Goal: Information Seeking & Learning: Understand process/instructions

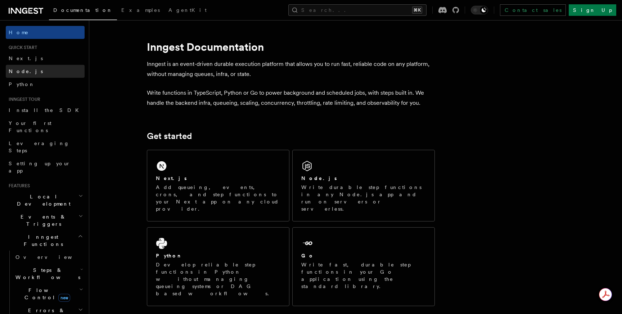
click at [58, 69] on link "Node.js" at bounding box center [45, 71] width 79 height 13
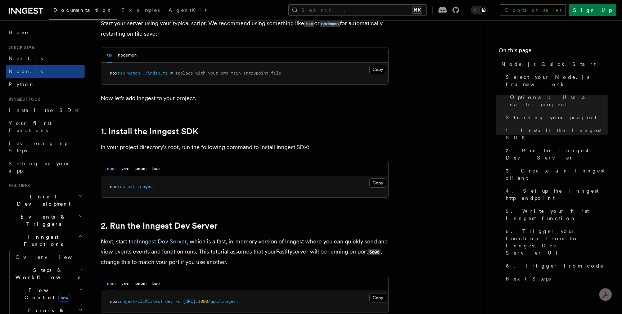
scroll to position [372, 0]
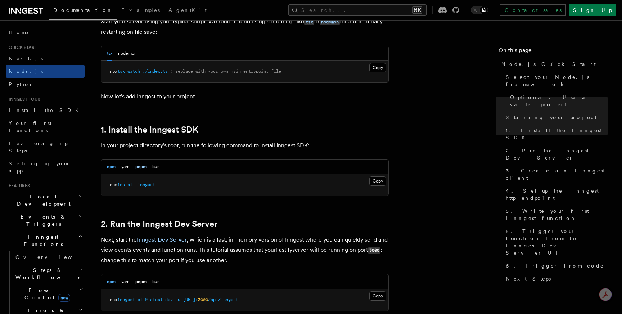
click at [145, 168] on button "pnpm" at bounding box center [140, 166] width 11 height 15
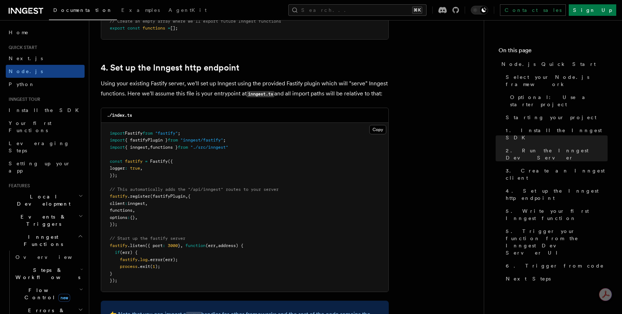
scroll to position [1064, 0]
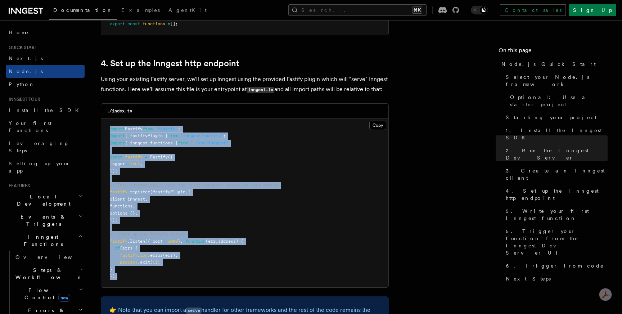
drag, startPoint x: 121, startPoint y: 279, endPoint x: 109, endPoint y: 127, distance: 151.9
click at [109, 127] on pre "import Fastify from "fastify" ; import { fastifyPlugin } from "inngest/fastify"…" at bounding box center [244, 202] width 287 height 169
copy code "import Fastify from "fastify" ; import { fastifyPlugin } from "inngest/fastify"…"
click at [190, 218] on pre "import Fastify from "fastify" ; import { fastifyPlugin } from "inngest/fastify"…" at bounding box center [244, 202] width 287 height 169
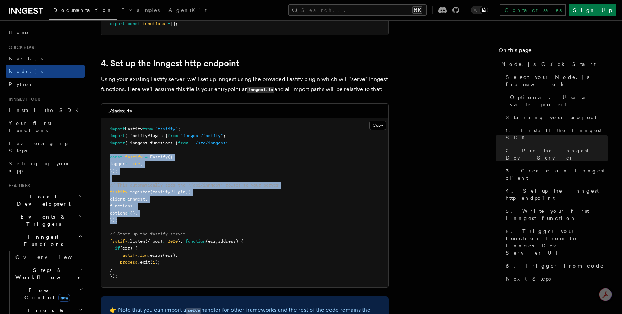
drag, startPoint x: 138, startPoint y: 222, endPoint x: 108, endPoint y: 155, distance: 72.5
click at [108, 155] on pre "import Fastify from "fastify" ; import { fastifyPlugin } from "inngest/fastify"…" at bounding box center [244, 202] width 287 height 169
copy code "const fastify = Fastify ({ logger : true , }); // This automatically adds the "…"
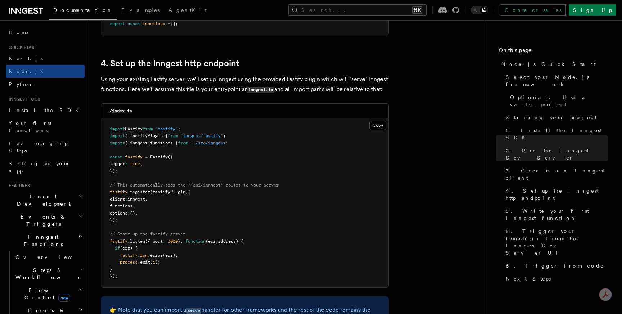
click at [170, 183] on pre "import Fastify from "fastify" ; import { fastifyPlugin } from "inngest/fastify"…" at bounding box center [244, 202] width 287 height 169
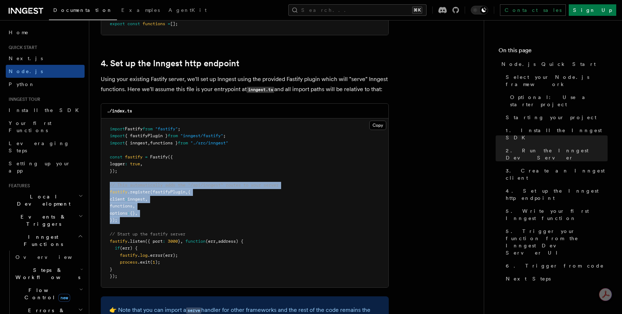
drag, startPoint x: 127, startPoint y: 225, endPoint x: 102, endPoint y: 188, distance: 45.4
click at [102, 187] on pre "import Fastify from "fastify" ; import { fastifyPlugin } from "inngest/fastify"…" at bounding box center [244, 202] width 287 height 169
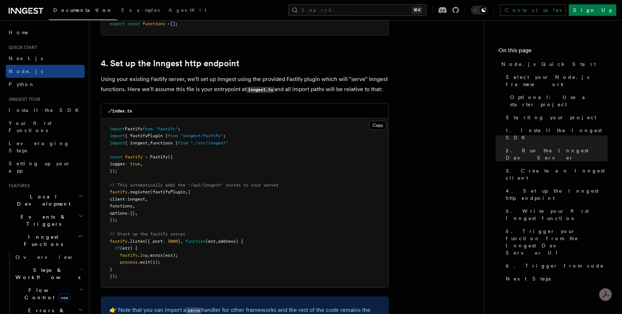
click at [270, 143] on pre "import Fastify from "fastify" ; import { fastifyPlugin } from "inngest/fastify"…" at bounding box center [244, 202] width 287 height 169
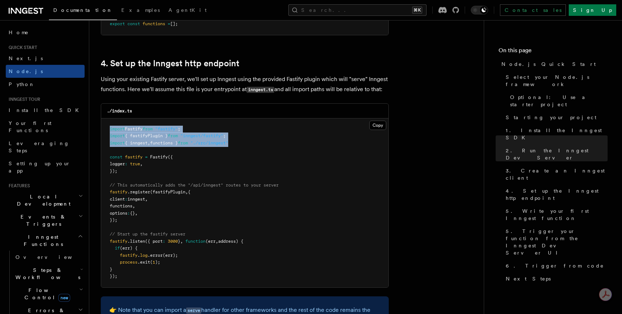
drag, startPoint x: 258, startPoint y: 143, endPoint x: 107, endPoint y: 132, distance: 151.6
click at [107, 132] on pre "import Fastify from "fastify" ; import { fastifyPlugin } from "inngest/fastify"…" at bounding box center [244, 202] width 287 height 169
copy code "import Fastify from "fastify" ; import { fastifyPlugin } from "inngest/fastify"…"
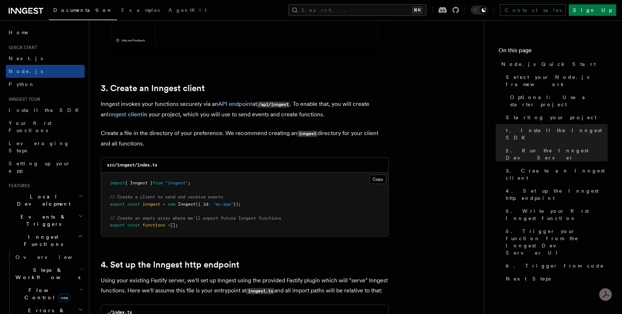
scroll to position [862, 0]
drag, startPoint x: 194, startPoint y: 231, endPoint x: 109, endPoint y: 185, distance: 96.8
click at [109, 185] on pre "import { Inngest } from "inngest" ; // Create a client to send and receive even…" at bounding box center [244, 205] width 287 height 64
copy code "import { Inngest } from "inngest" ; // Create a client to send and receive even…"
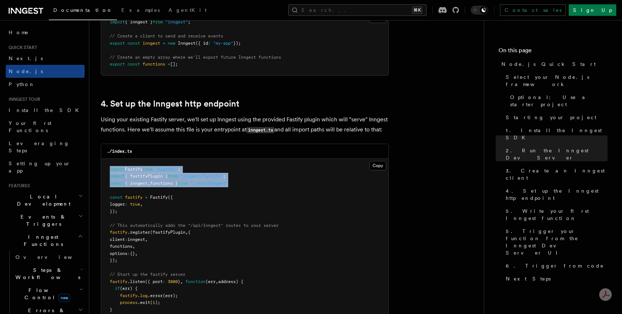
scroll to position [1025, 0]
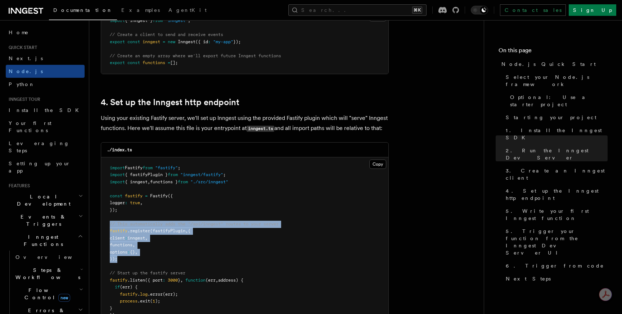
drag, startPoint x: 119, startPoint y: 260, endPoint x: 106, endPoint y: 225, distance: 37.6
click at [106, 225] on pre "import Fastify from "fastify" ; import { fastifyPlugin } from "inngest/fastify"…" at bounding box center [244, 241] width 287 height 169
copy code "// This automatically adds the "/api/inngest" routes to your server fastify .re…"
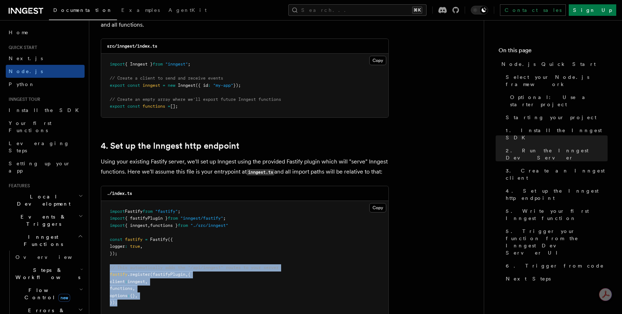
scroll to position [983, 0]
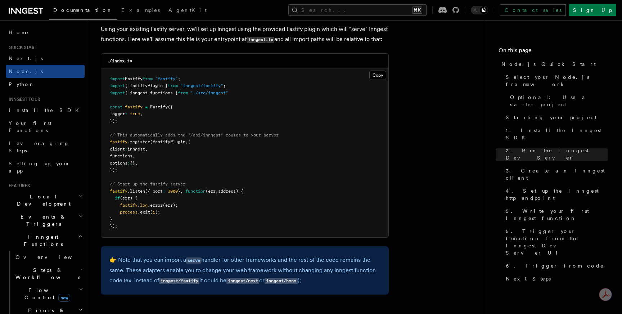
scroll to position [1114, 0]
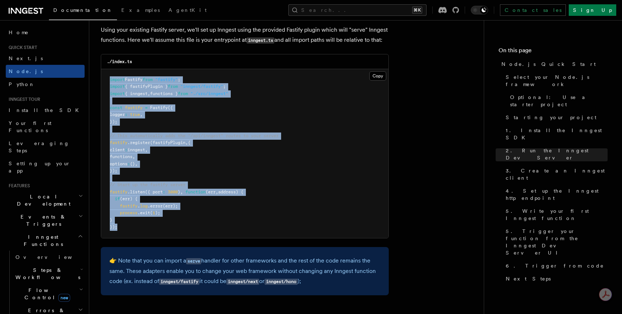
drag, startPoint x: 126, startPoint y: 231, endPoint x: 108, endPoint y: 82, distance: 150.8
click at [108, 82] on pre "import Fastify from "fastify" ; import { fastifyPlugin } from "inngest/fastify"…" at bounding box center [244, 153] width 287 height 169
copy code "import Fastify from "fastify" ; import { fastifyPlugin } from "inngest/fastify"…"
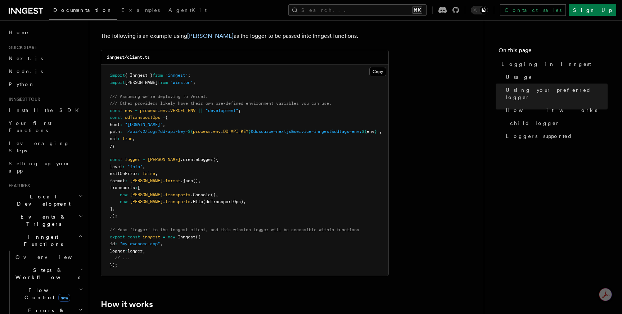
scroll to position [601, 0]
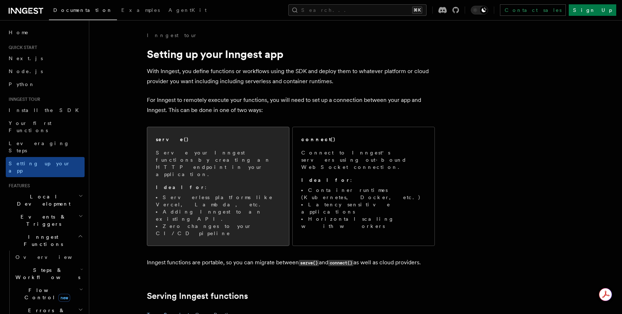
click at [156, 194] on li "Serverless platforms like Vercel, Lambda, etc." at bounding box center [218, 201] width 125 height 14
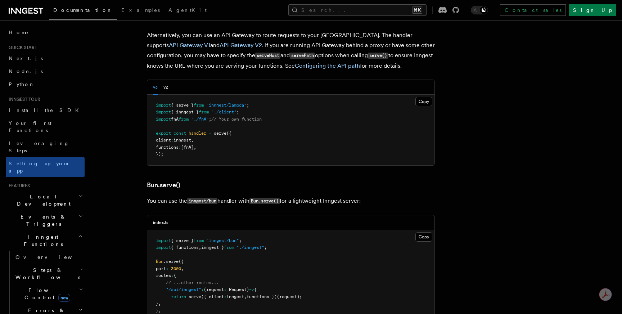
scroll to position [815, 0]
click at [49, 193] on span "Local Development" at bounding box center [42, 200] width 73 height 14
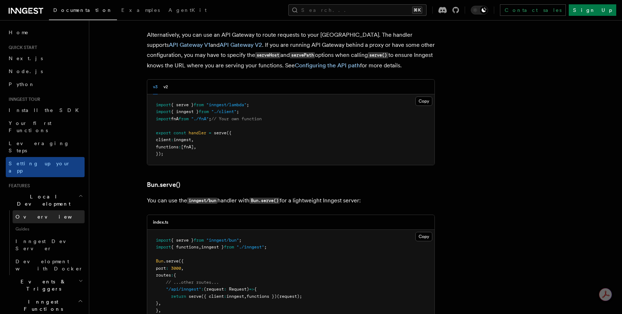
click at [41, 210] on link "Overview" at bounding box center [49, 216] width 72 height 13
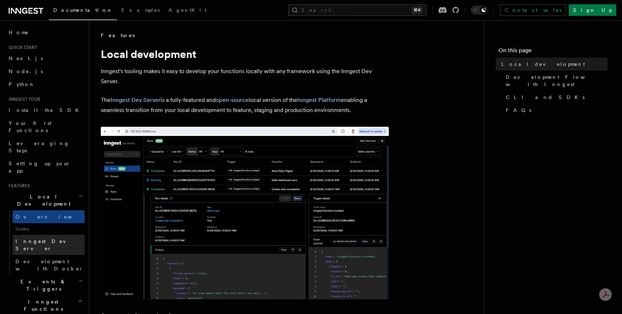
click at [39, 235] on link "Inngest Dev Server" at bounding box center [49, 245] width 72 height 20
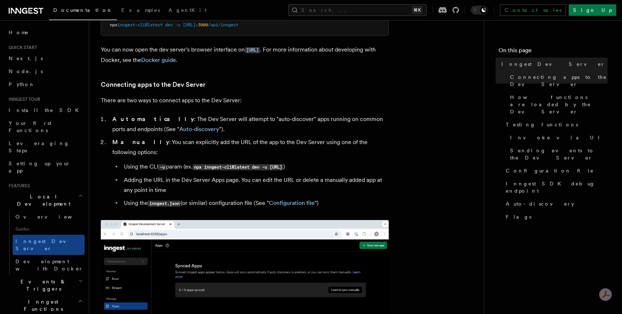
scroll to position [383, 0]
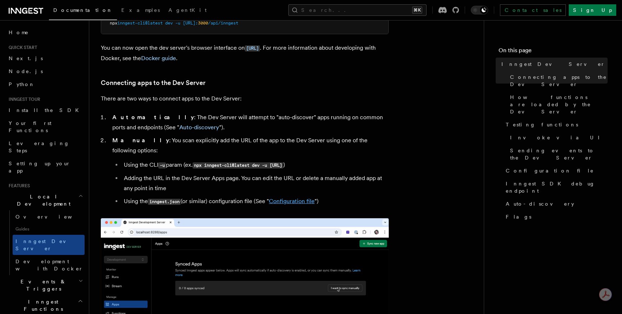
click at [295, 198] on link "Configuration file" at bounding box center [292, 201] width 46 height 7
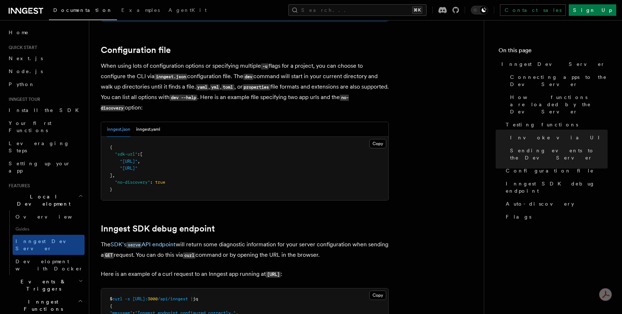
scroll to position [1883, 0]
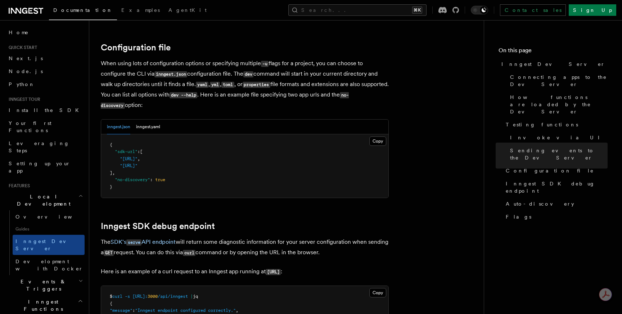
click at [51, 223] on span "Guides" at bounding box center [49, 229] width 72 height 12
click at [53, 210] on link "Overview" at bounding box center [49, 216] width 72 height 13
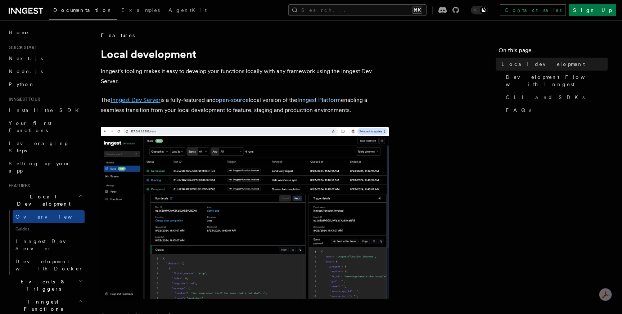
click at [138, 100] on link "Inngest Dev Server" at bounding box center [136, 99] width 50 height 7
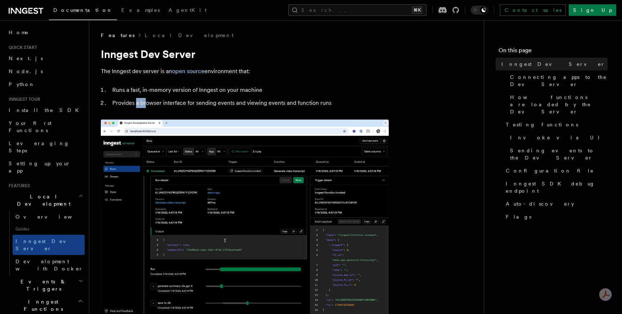
drag, startPoint x: 136, startPoint y: 105, endPoint x: 146, endPoint y: 105, distance: 10.1
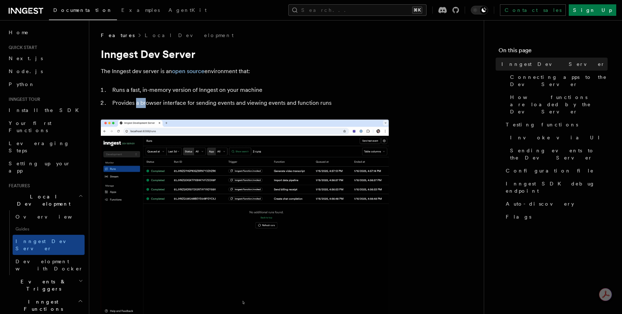
click at [146, 105] on li "Provides a browser interface for sending events and viewing events and function…" at bounding box center [249, 103] width 279 height 10
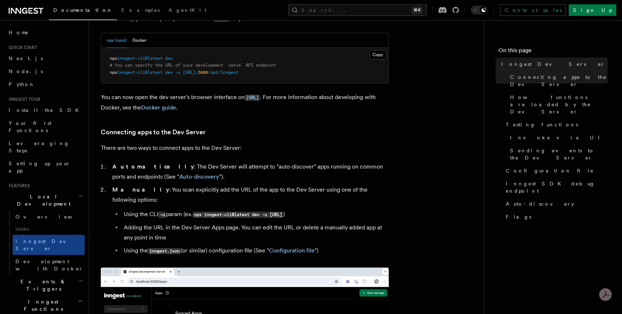
scroll to position [335, 0]
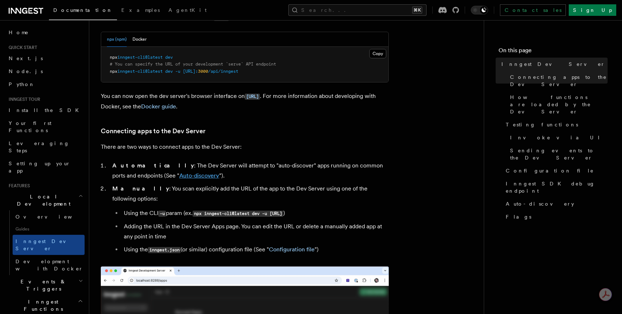
click at [179, 178] on link "Auto-discovery" at bounding box center [199, 175] width 40 height 7
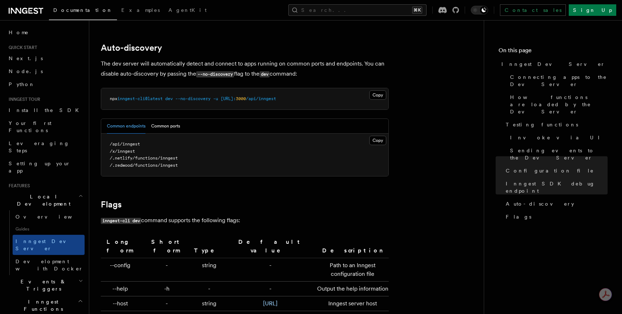
scroll to position [2214, 0]
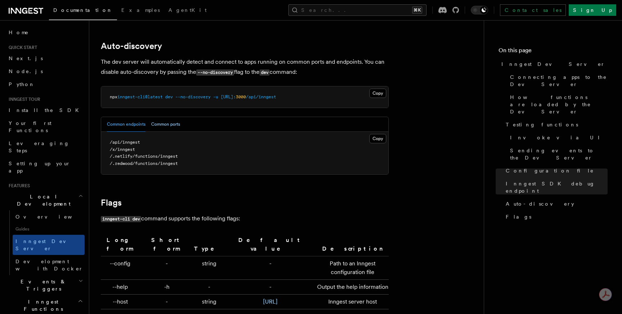
click at [171, 117] on button "Common ports" at bounding box center [165, 124] width 29 height 15
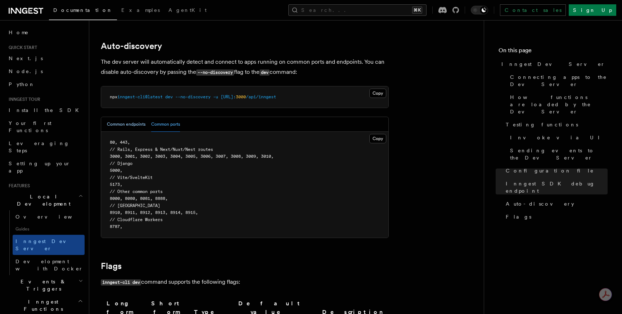
click at [126, 121] on button "Common endpoints" at bounding box center [126, 124] width 39 height 15
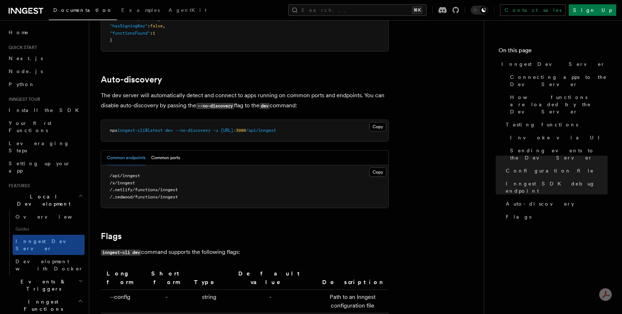
scroll to position [2182, 0]
drag, startPoint x: 227, startPoint y: 123, endPoint x: 326, endPoint y: 123, distance: 99.3
click at [326, 123] on pre "npx inngest-cli@latest dev --no-discovery -u http://localhost: 3000 /api/inngest" at bounding box center [244, 130] width 287 height 22
copy span "http://localhost: 3000 /api/inngest"
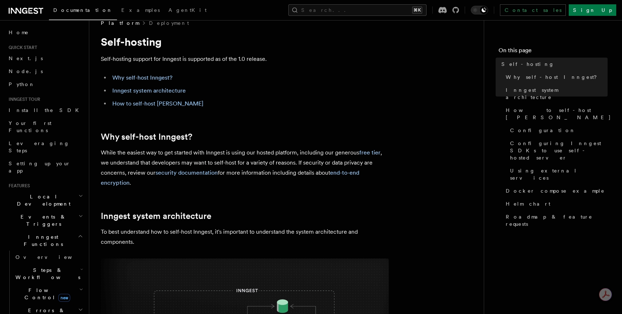
scroll to position [12, 0]
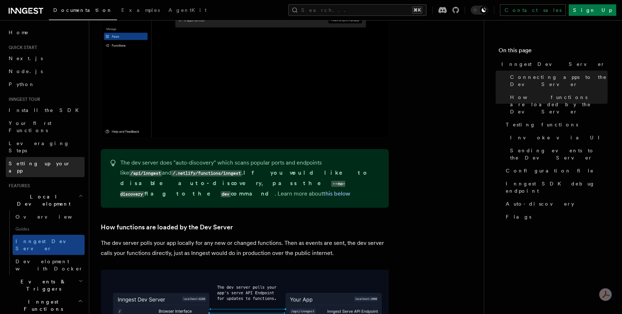
scroll to position [643, 0]
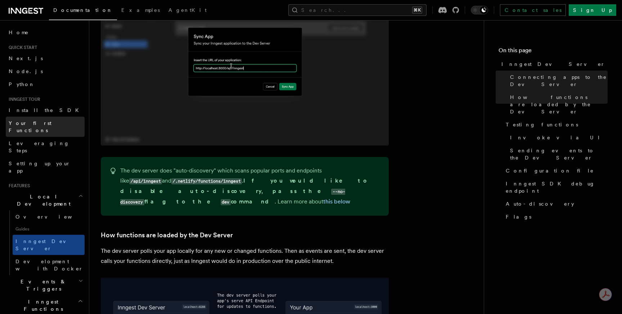
click at [58, 123] on link "Your first Functions" at bounding box center [45, 127] width 79 height 20
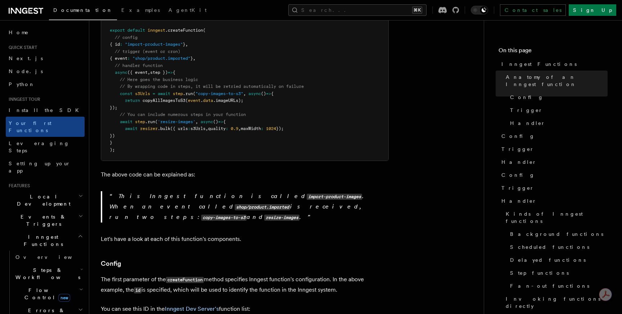
scroll to position [208, 0]
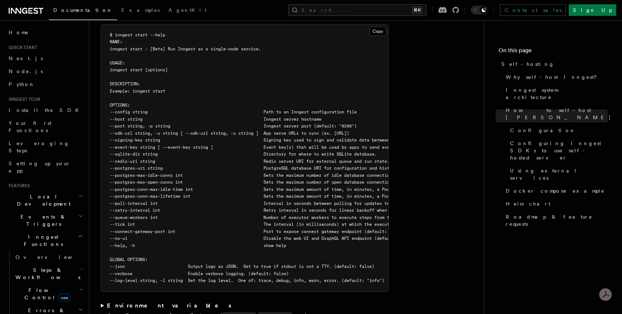
scroll to position [1259, 0]
click at [111, 301] on strong "Environment variables" at bounding box center [170, 304] width 126 height 7
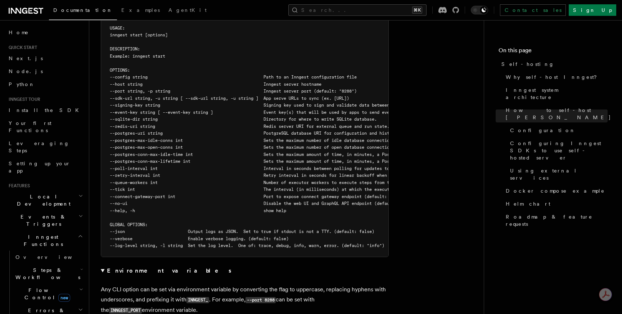
scroll to position [1290, 0]
